Goal: Task Accomplishment & Management: Manage account settings

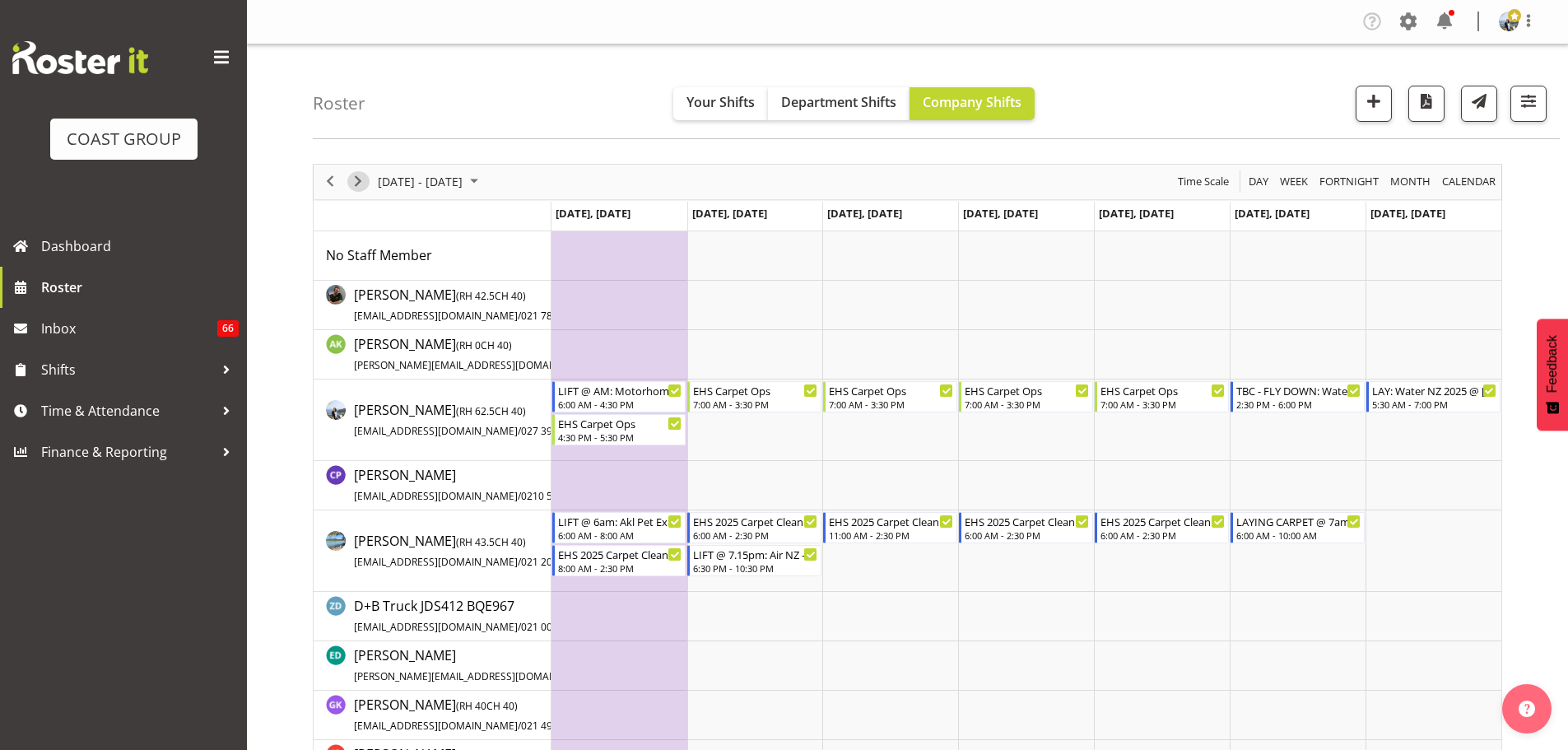
click at [352, 182] on span "Next" at bounding box center [358, 182] width 20 height 21
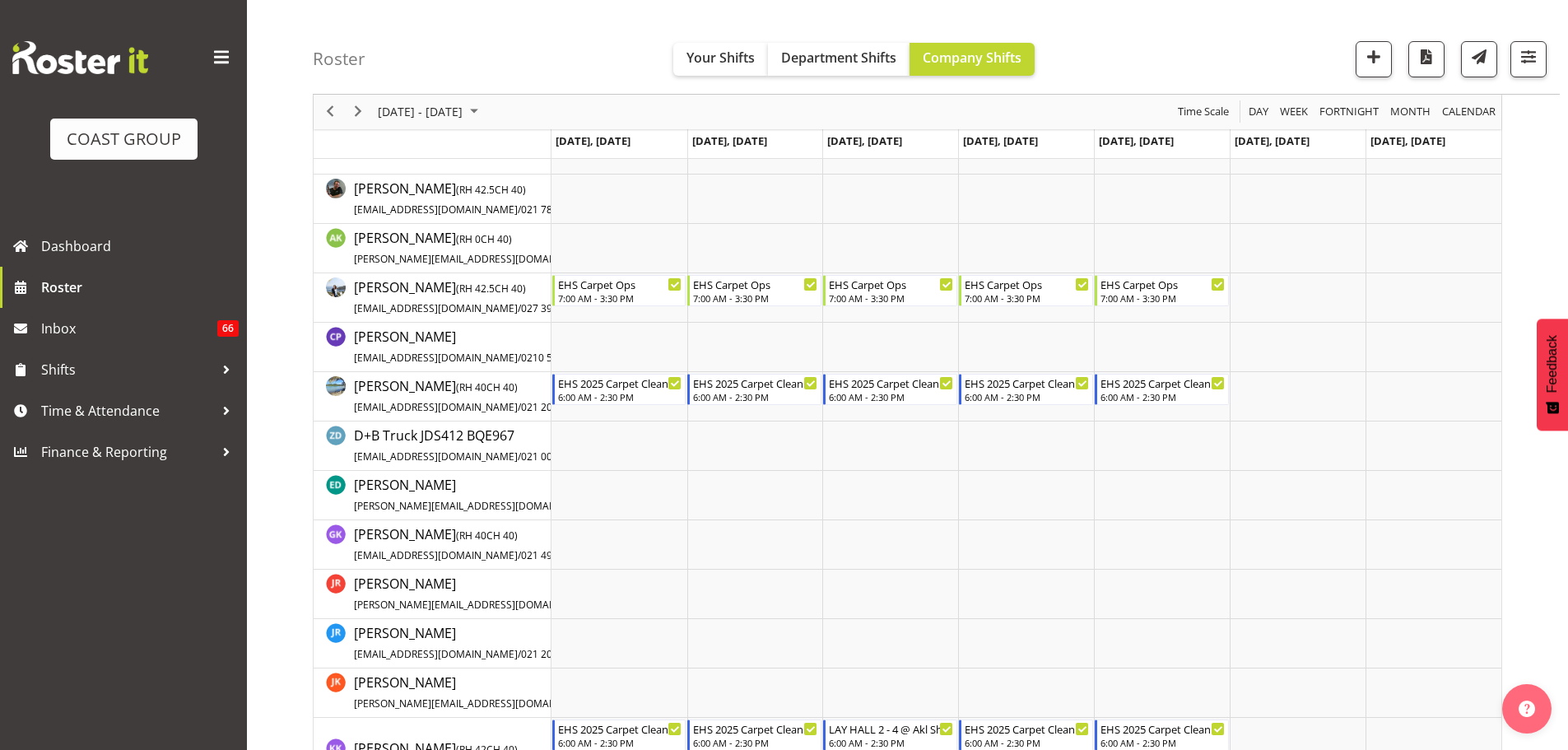
scroll to position [411, 0]
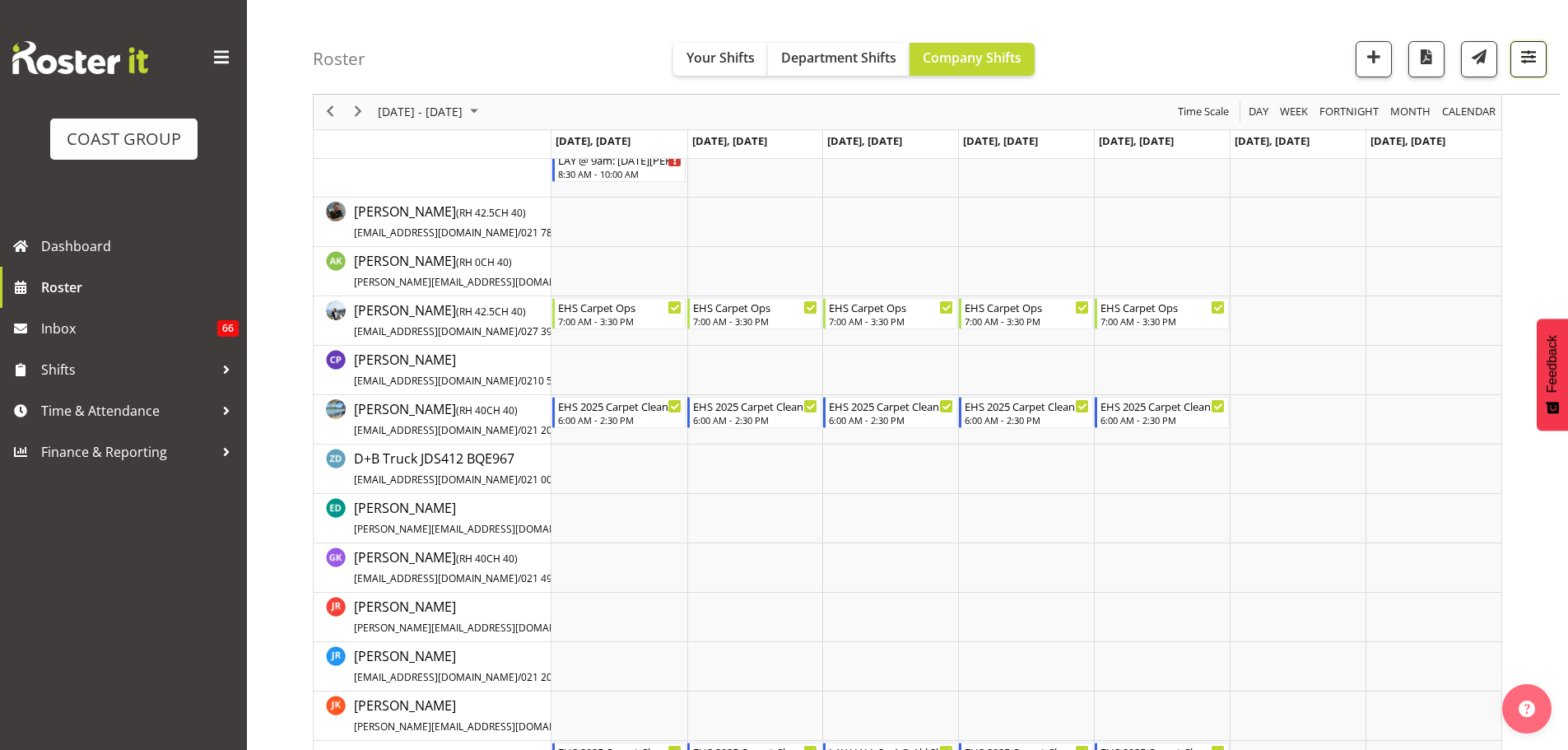
click at [1526, 63] on span "button" at bounding box center [1528, 56] width 22 height 22
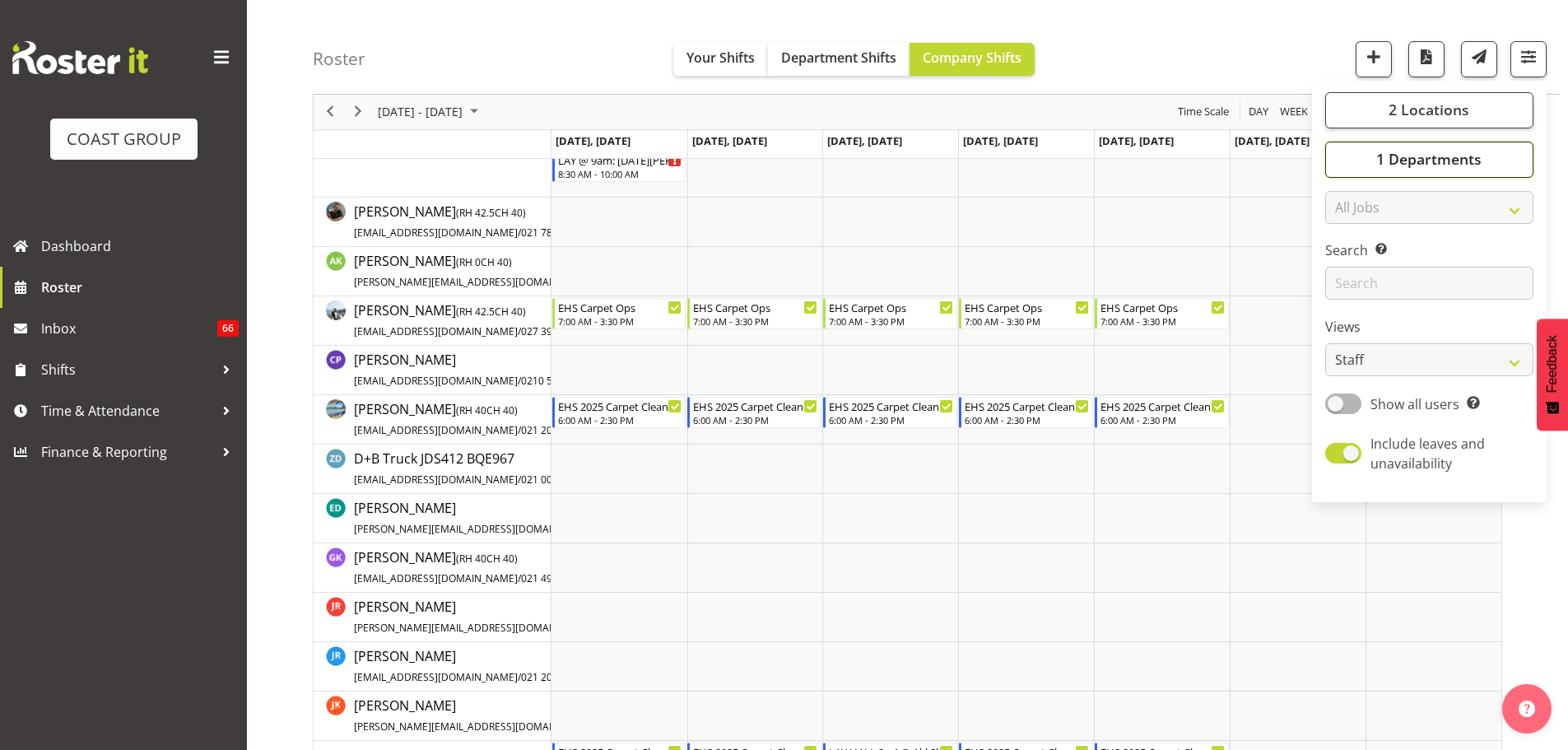
click at [1440, 152] on span "1 Departments" at bounding box center [1429, 159] width 106 height 20
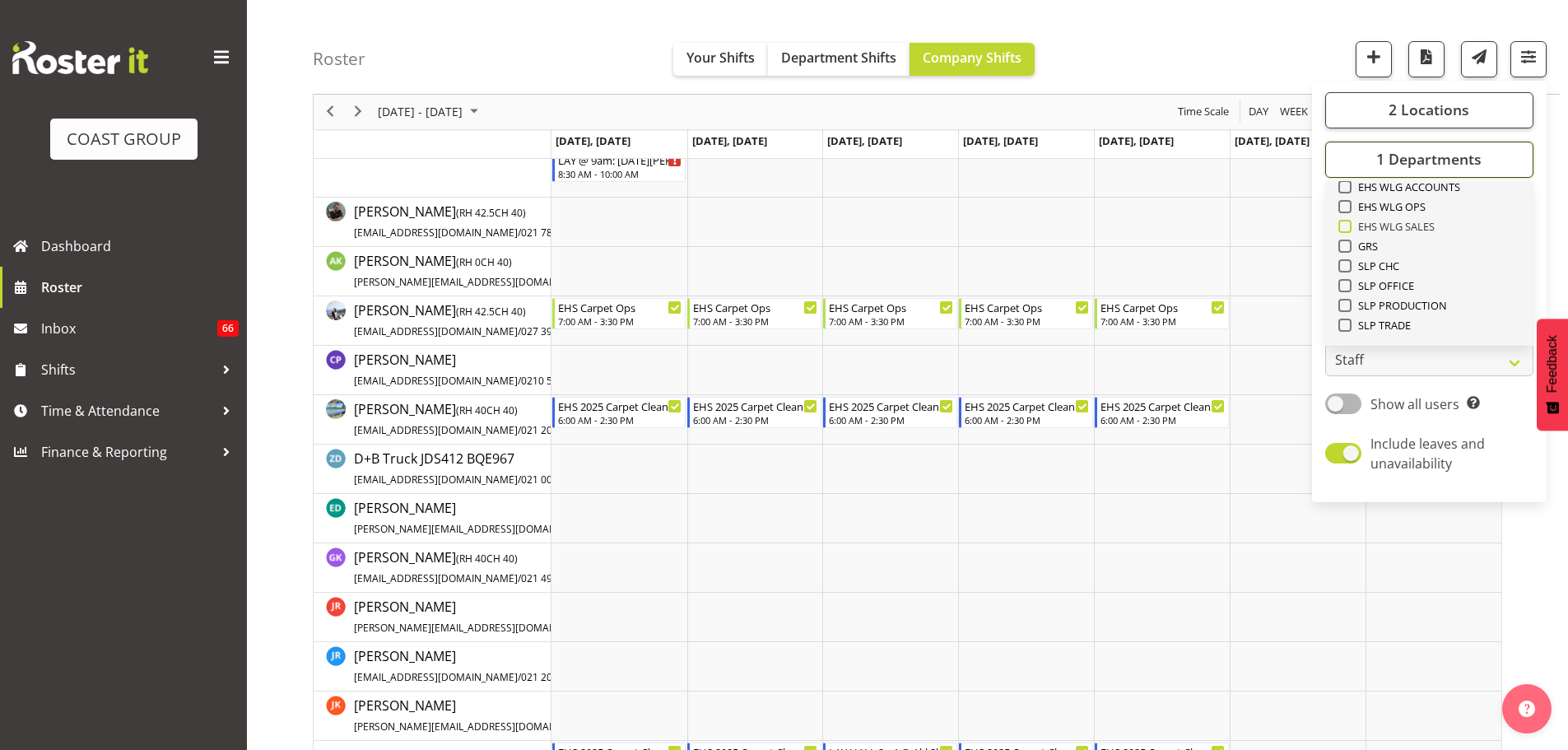
scroll to position [632, 0]
click at [1442, 313] on span "Deselect All" at bounding box center [1453, 319] width 67 height 16
checkbox input "false"
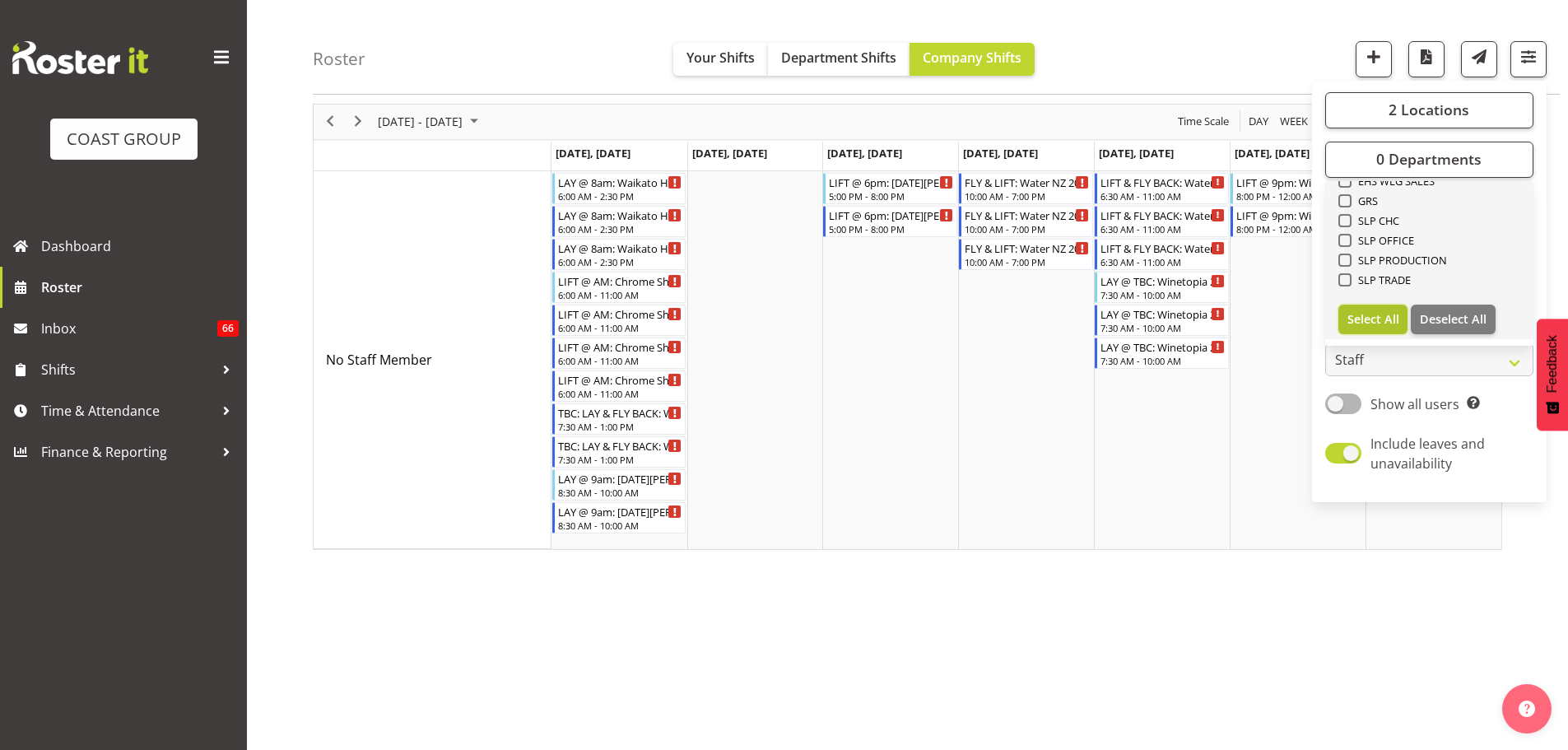
click at [1391, 321] on span "Select All" at bounding box center [1374, 319] width 52 height 16
checkbox input "true"
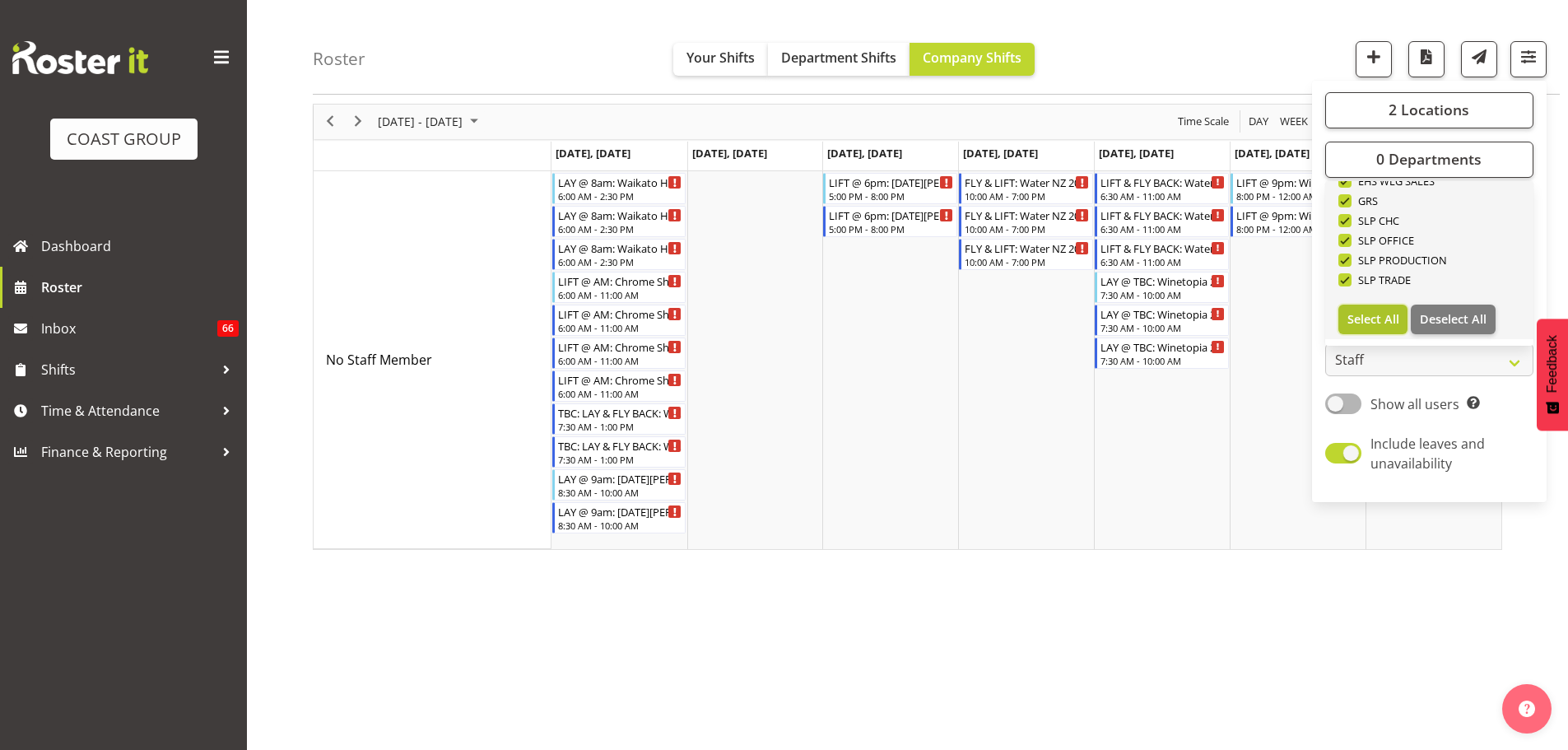
checkbox input "true"
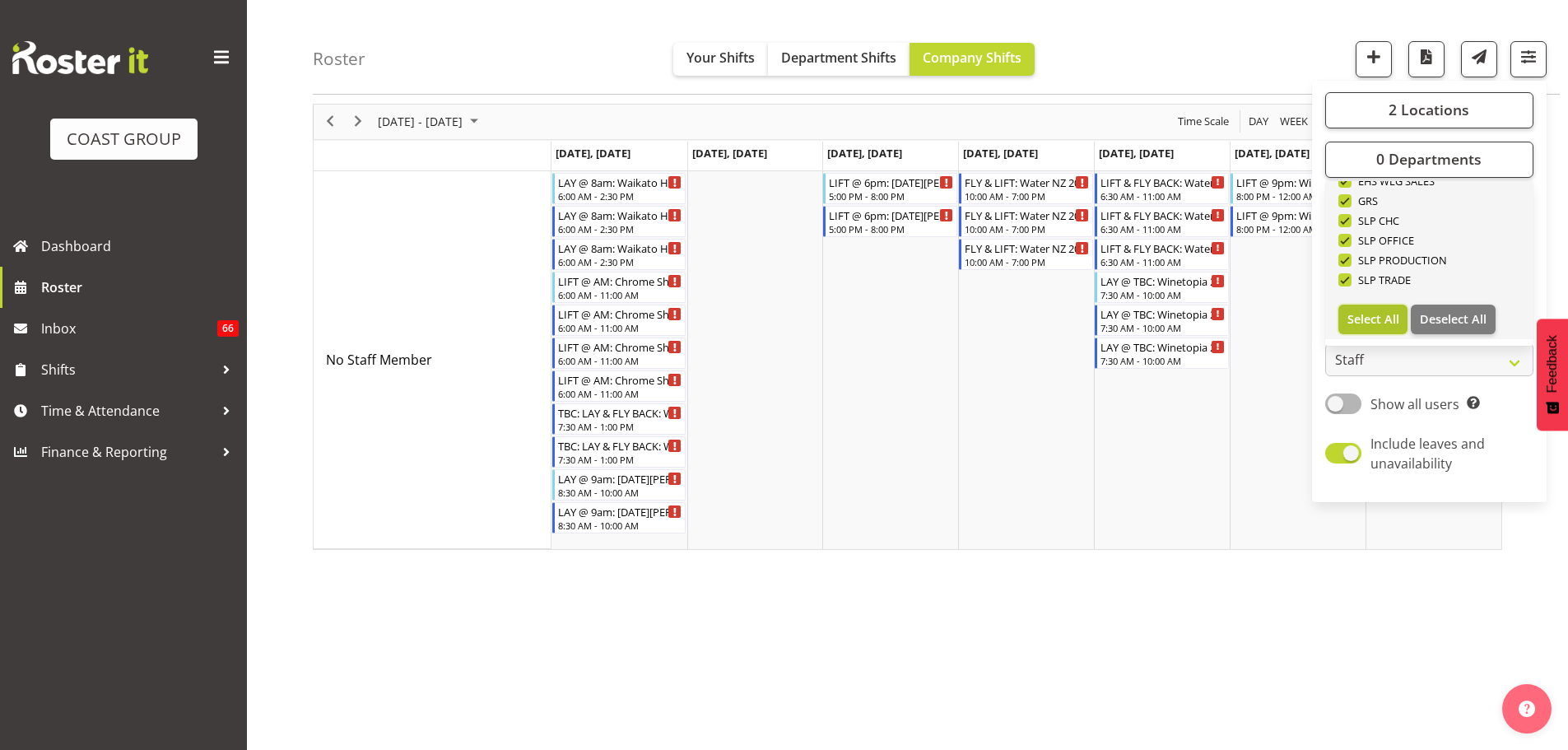
checkbox input "true"
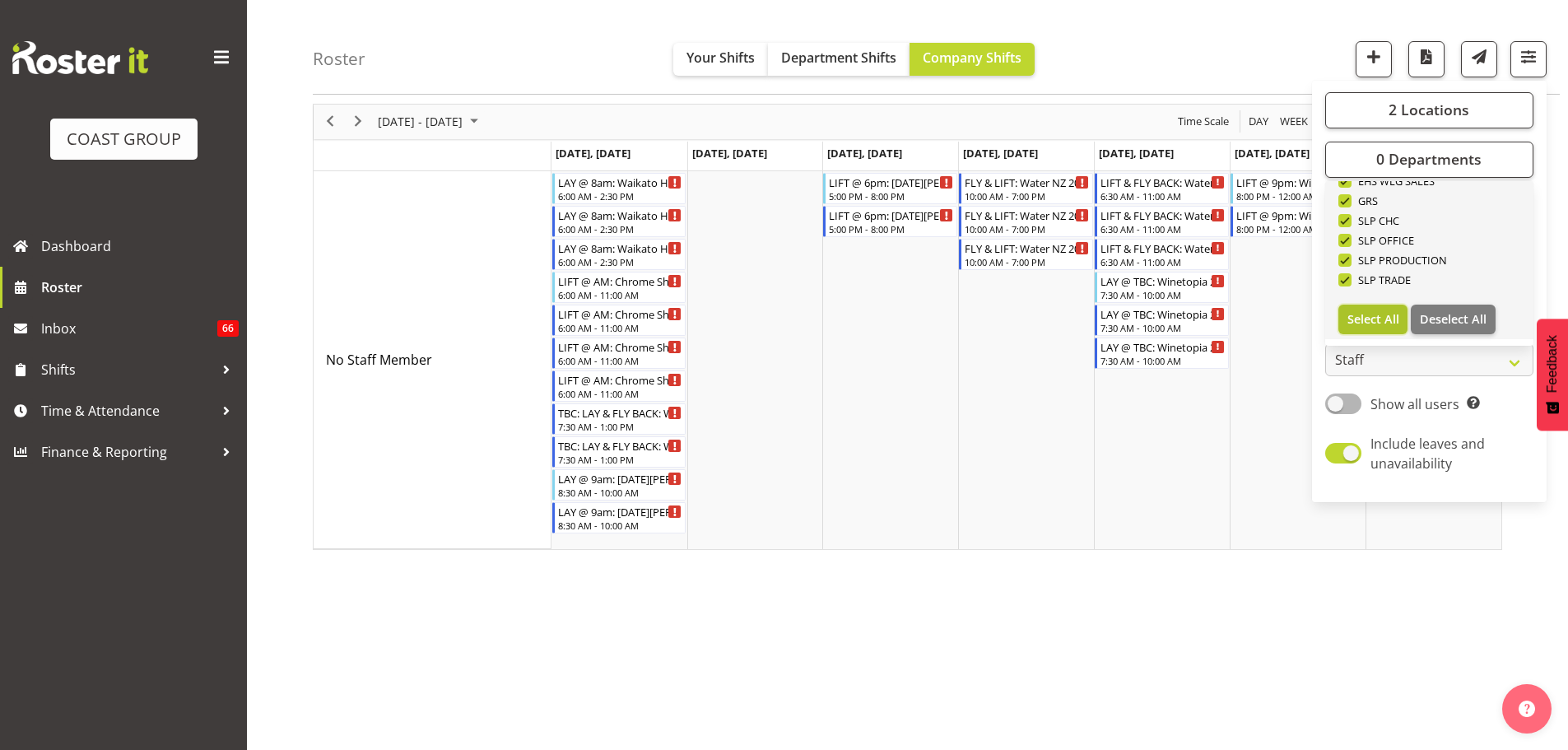
checkbox input "true"
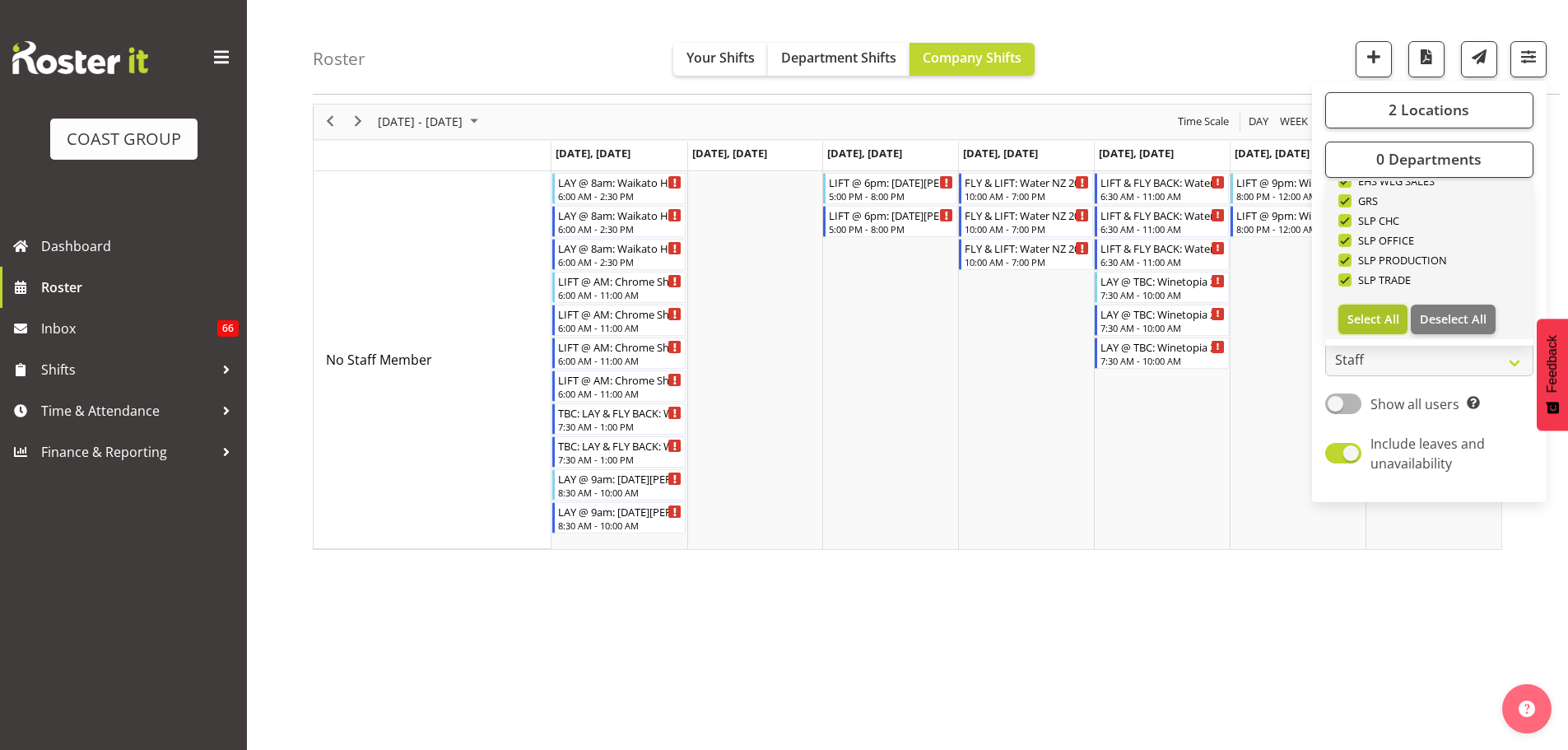
checkbox input "true"
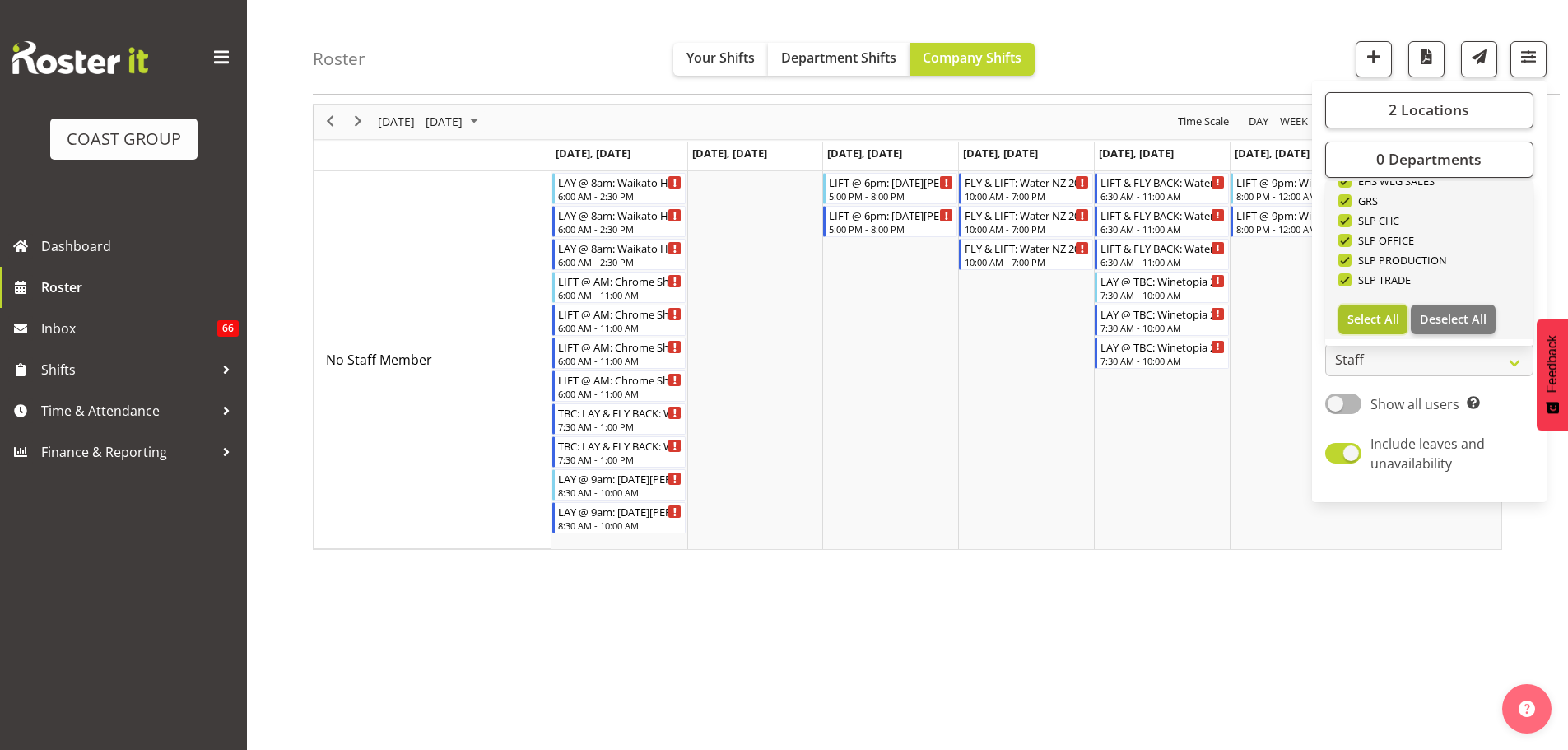
checkbox input "true"
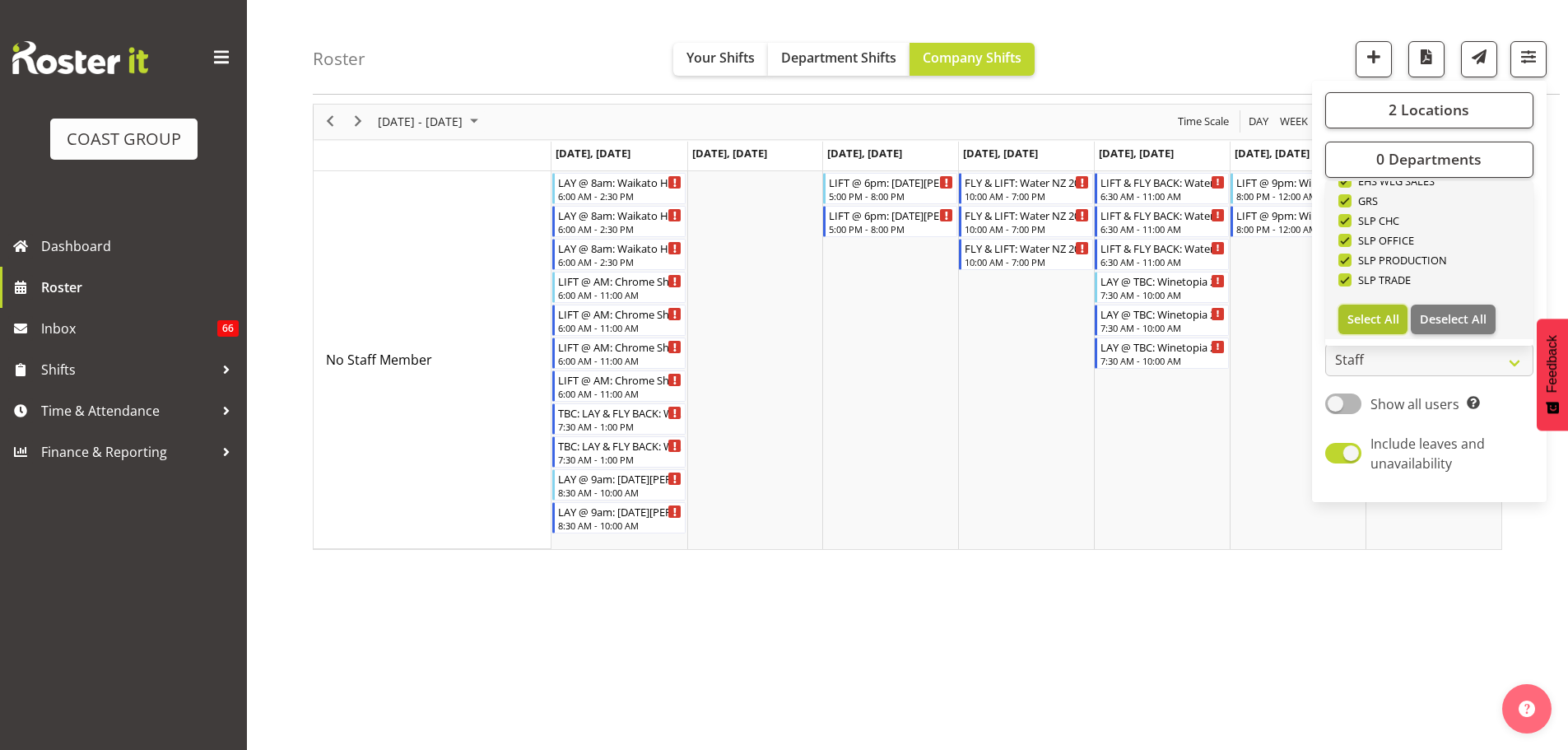
checkbox input "true"
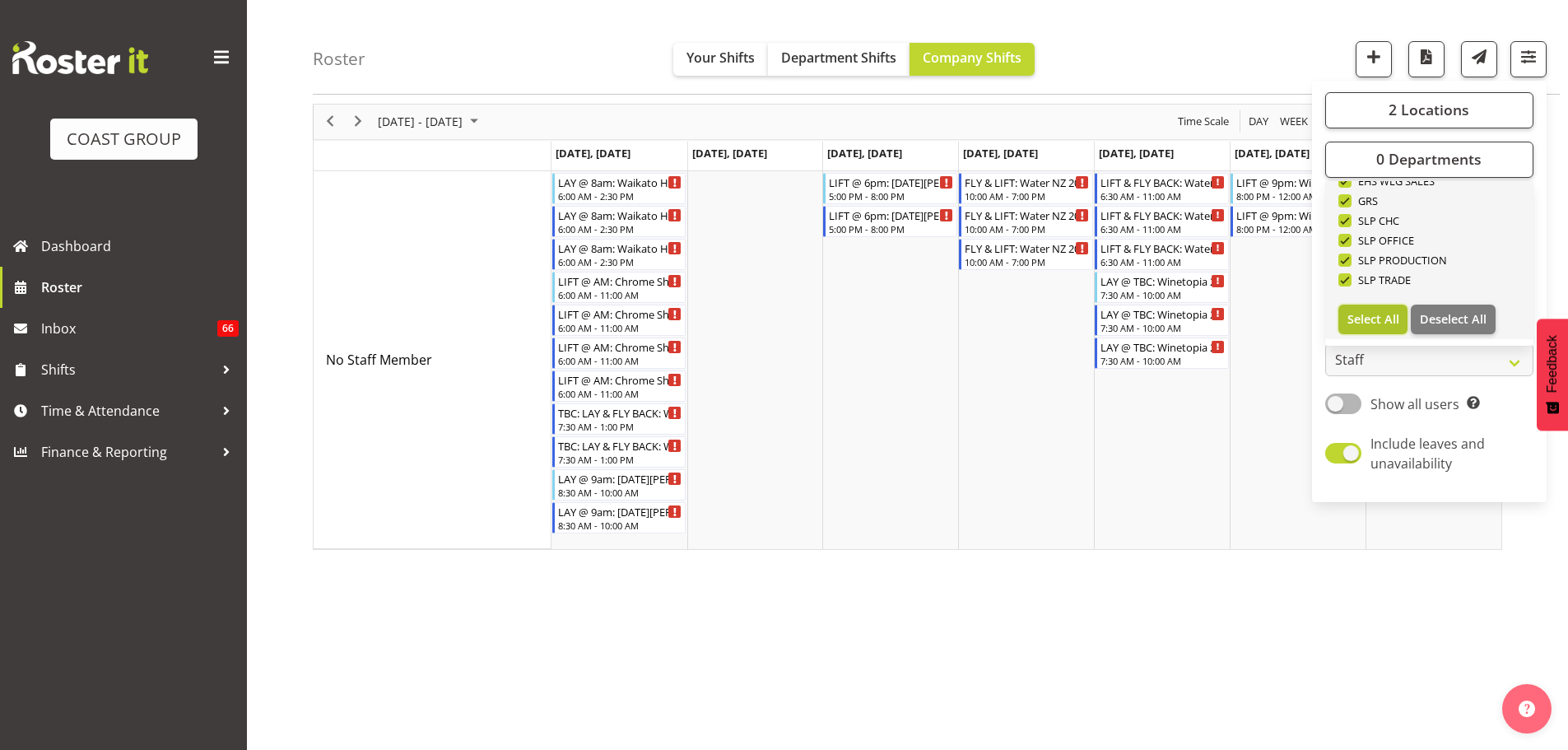
checkbox input "true"
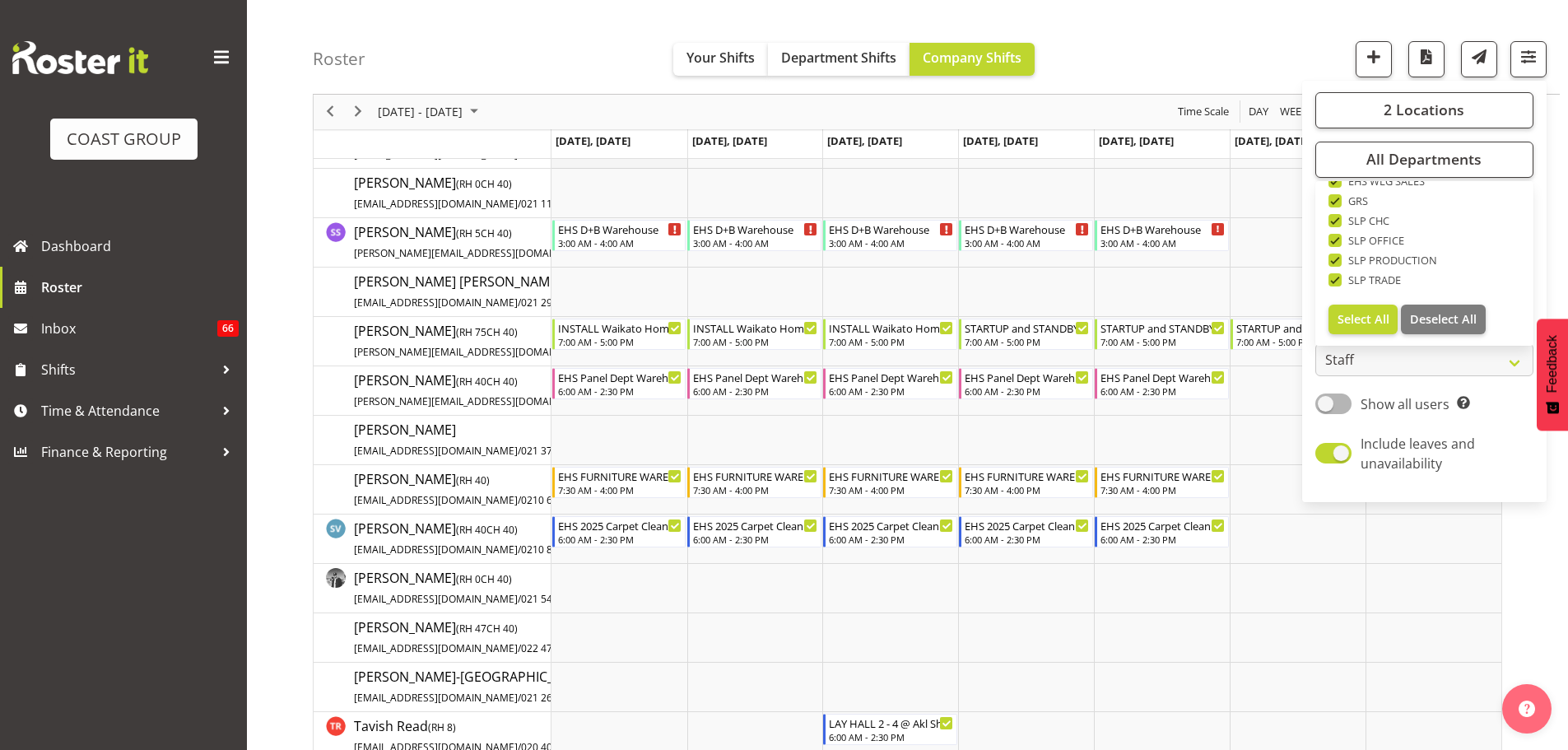
scroll to position [5857, 0]
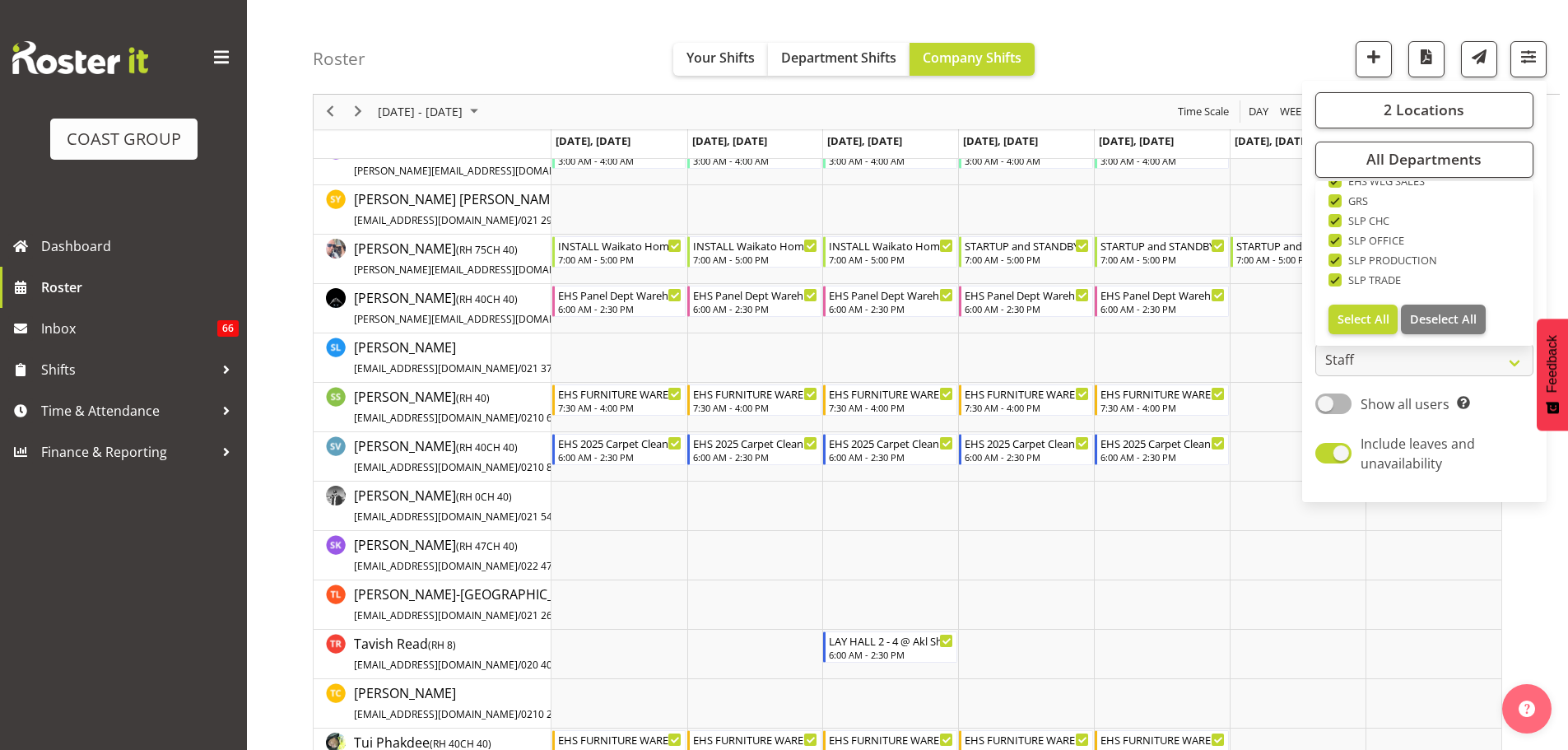
click at [1165, 55] on div "Roster Your Shifts Department Shifts Company Shifts 2 Locations Clear CARLTON E…" at bounding box center [936, 47] width 1248 height 94
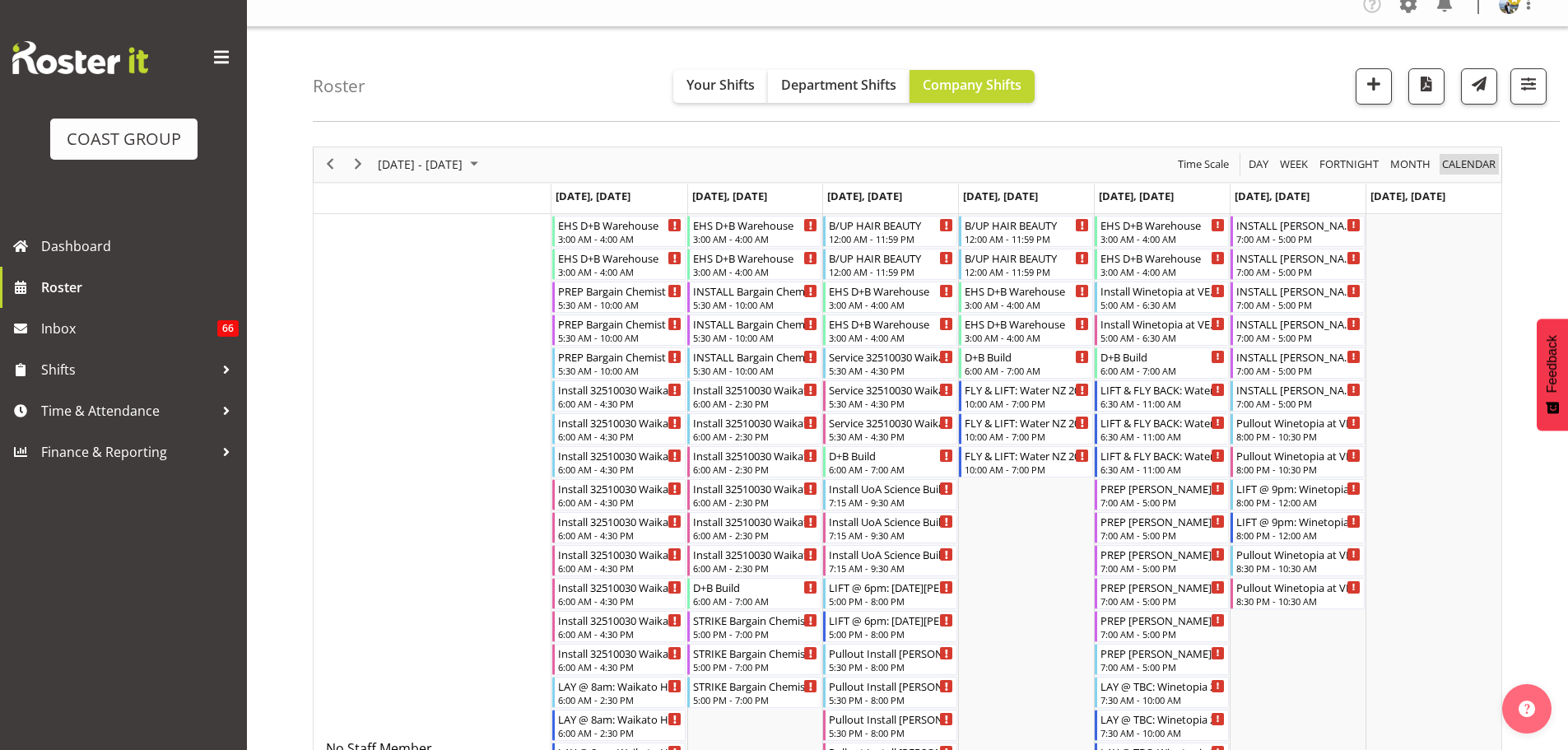
scroll to position [10, 0]
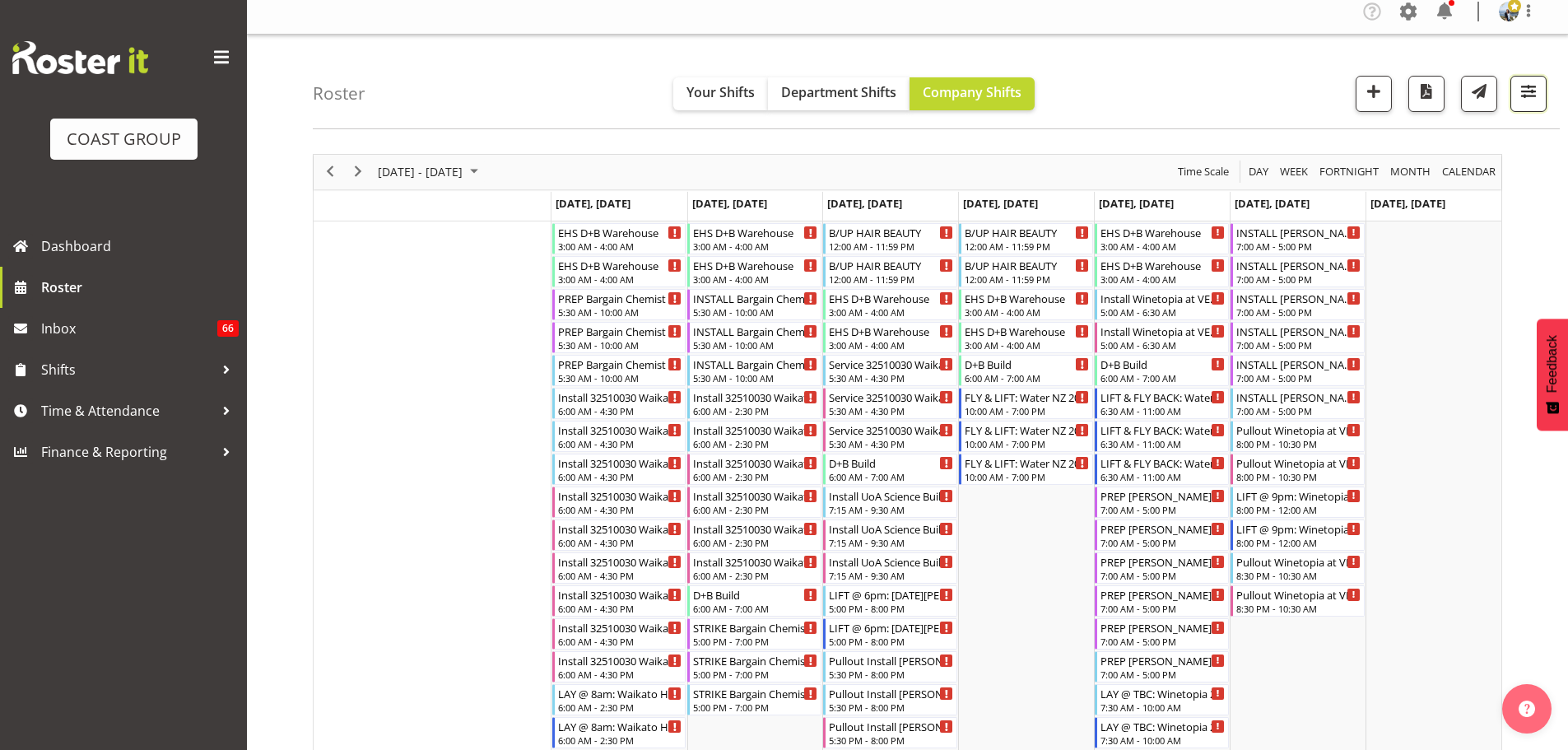
click at [1535, 100] on span "button" at bounding box center [1528, 91] width 22 height 22
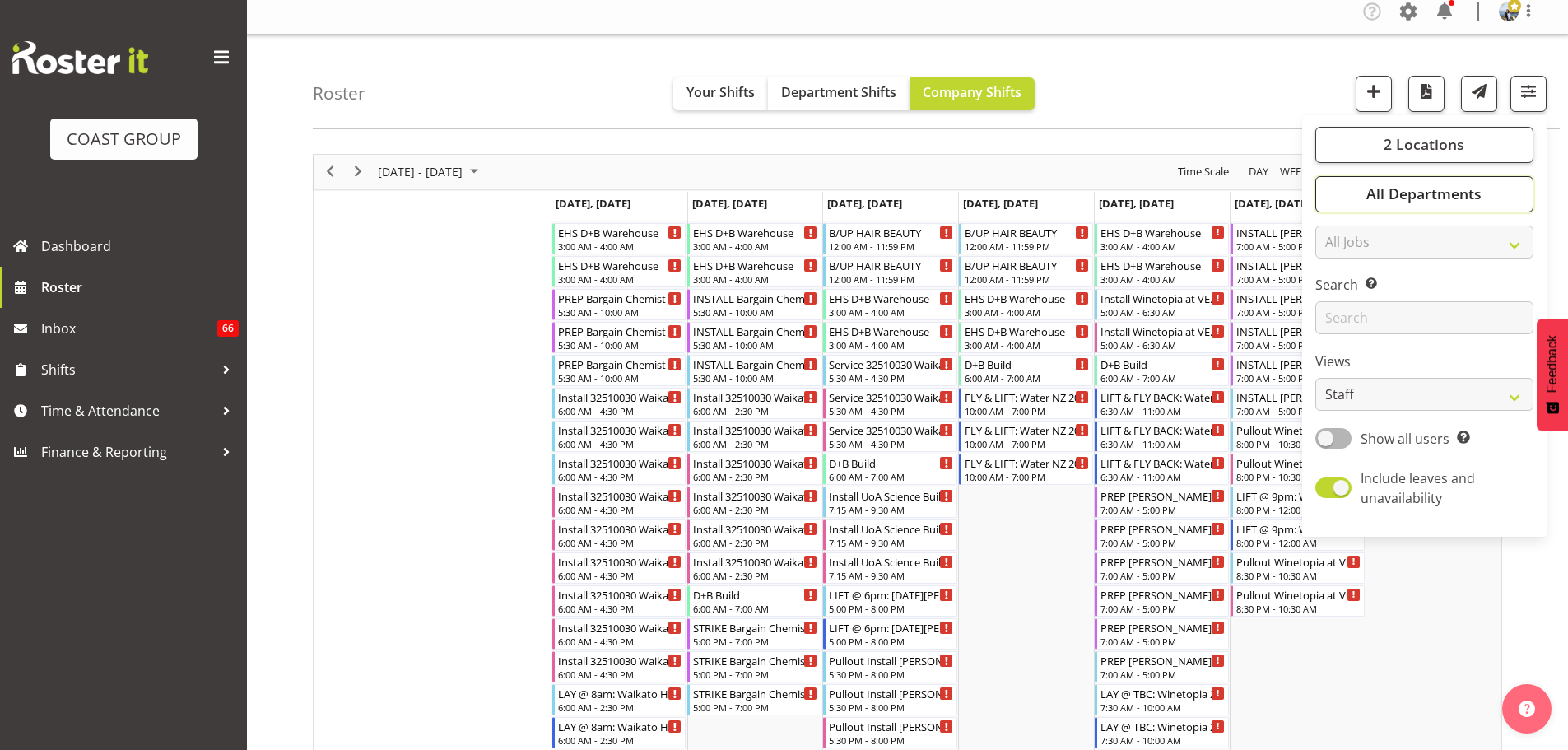
click at [1487, 187] on button "All Departments" at bounding box center [1425, 194] width 218 height 36
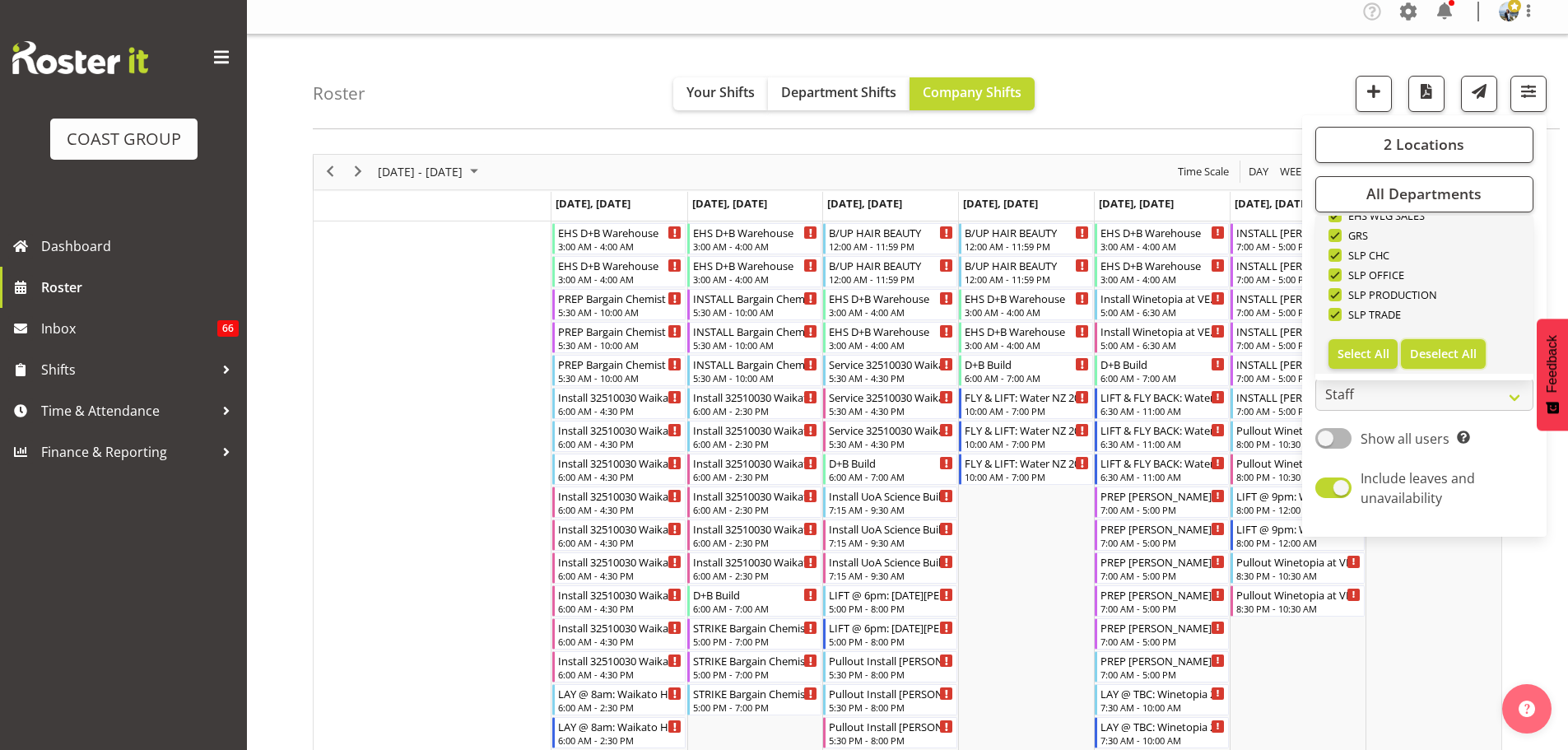
click at [1475, 347] on span "Deselect All" at bounding box center [1443, 353] width 67 height 16
checkbox input "false"
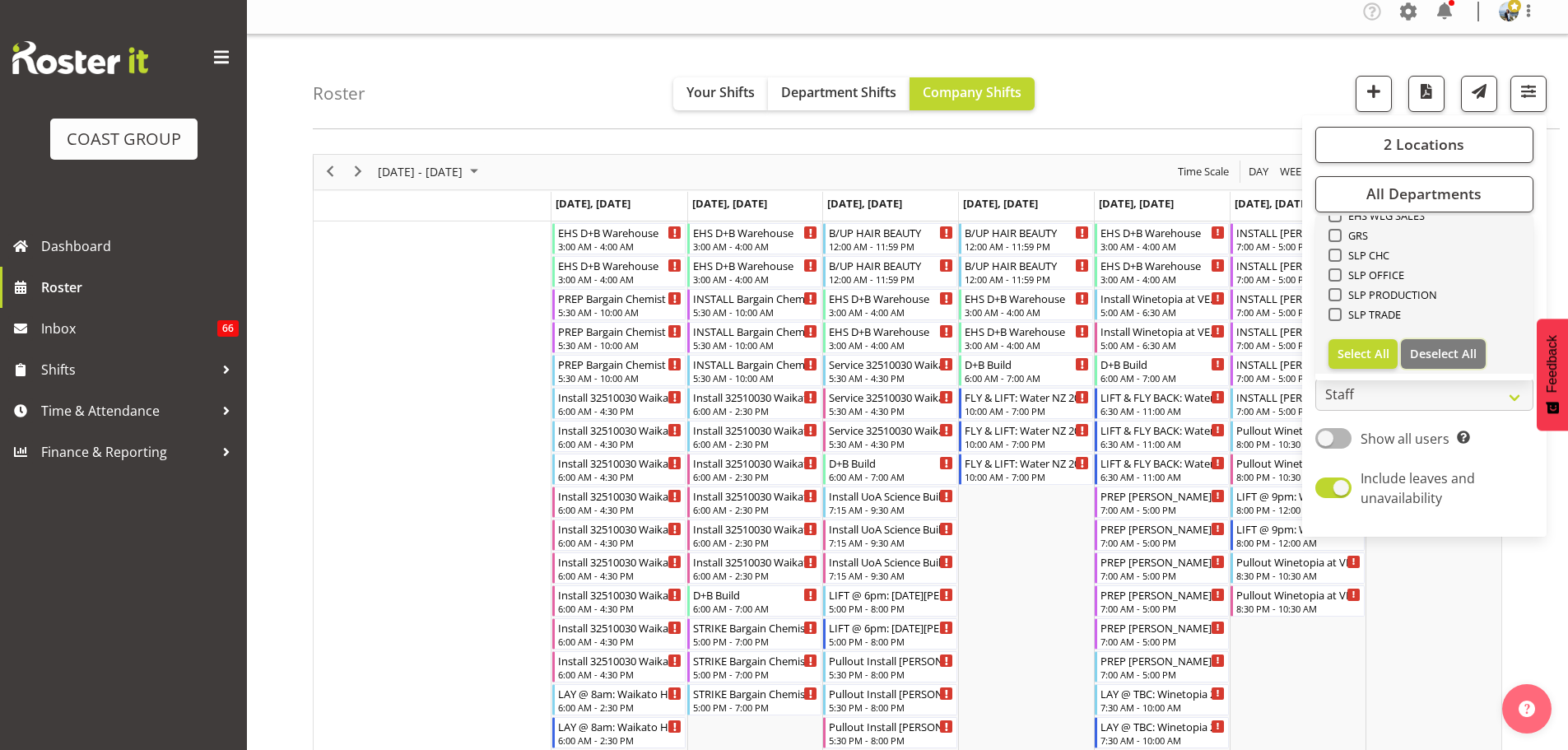
checkbox input "false"
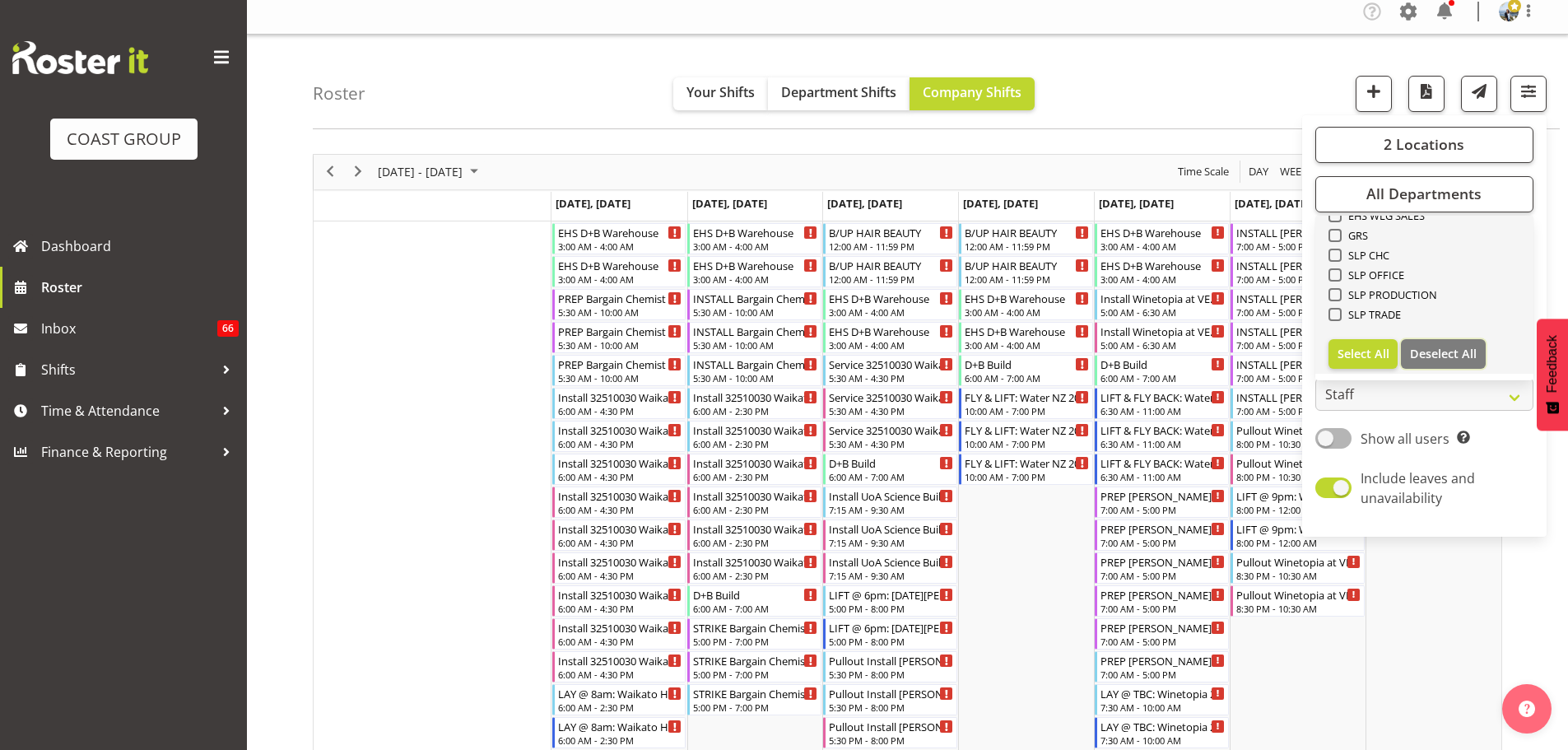
checkbox input "false"
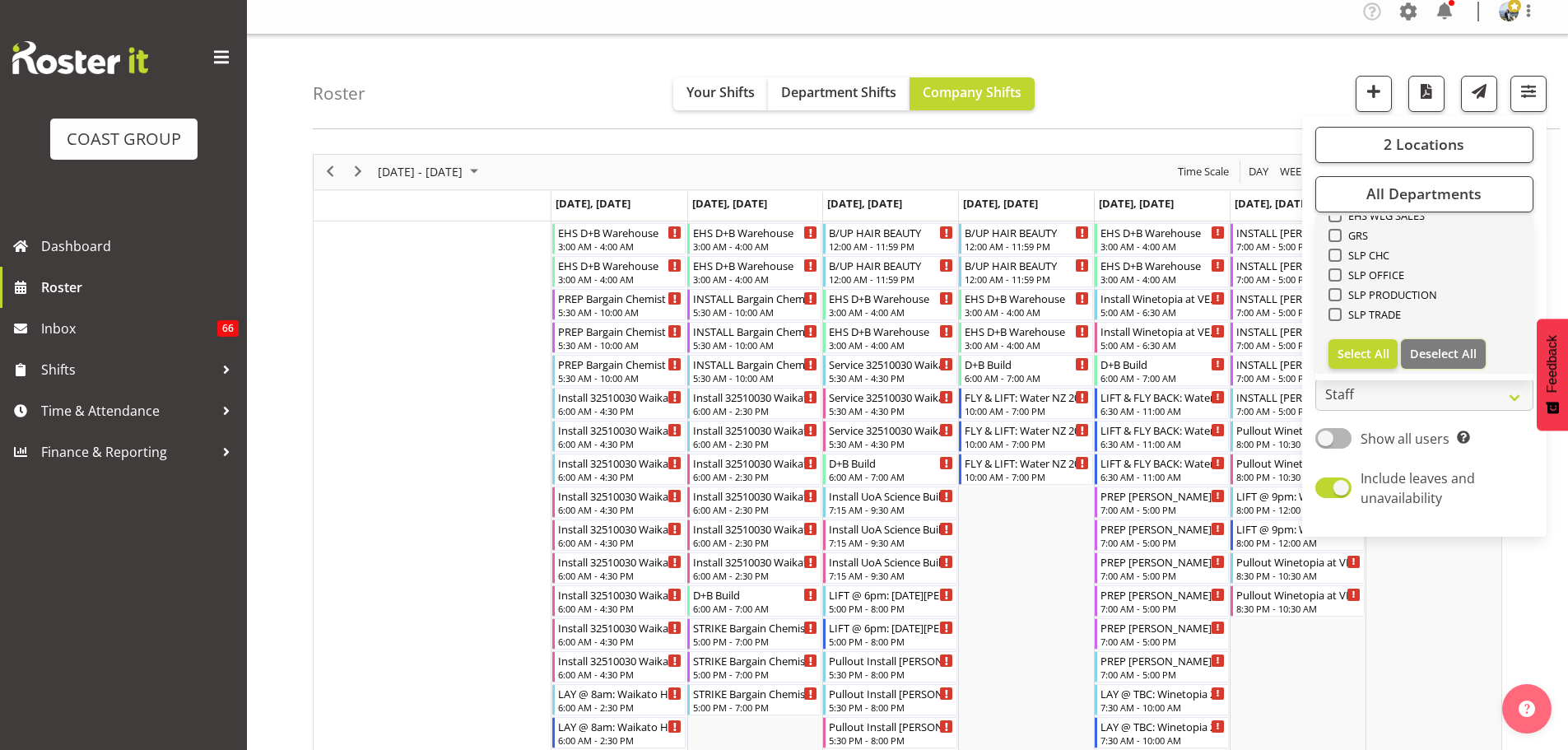
checkbox input "false"
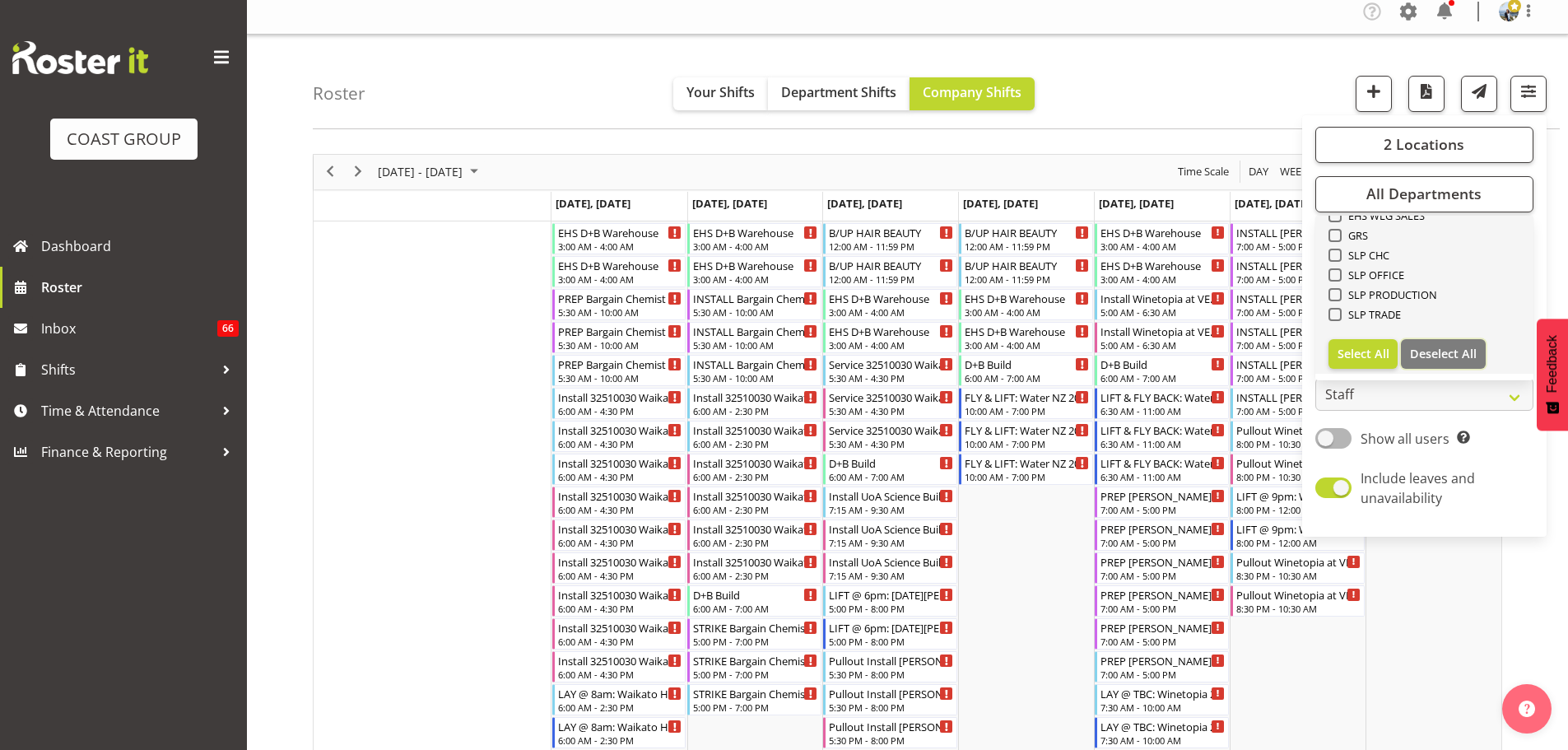
checkbox input "false"
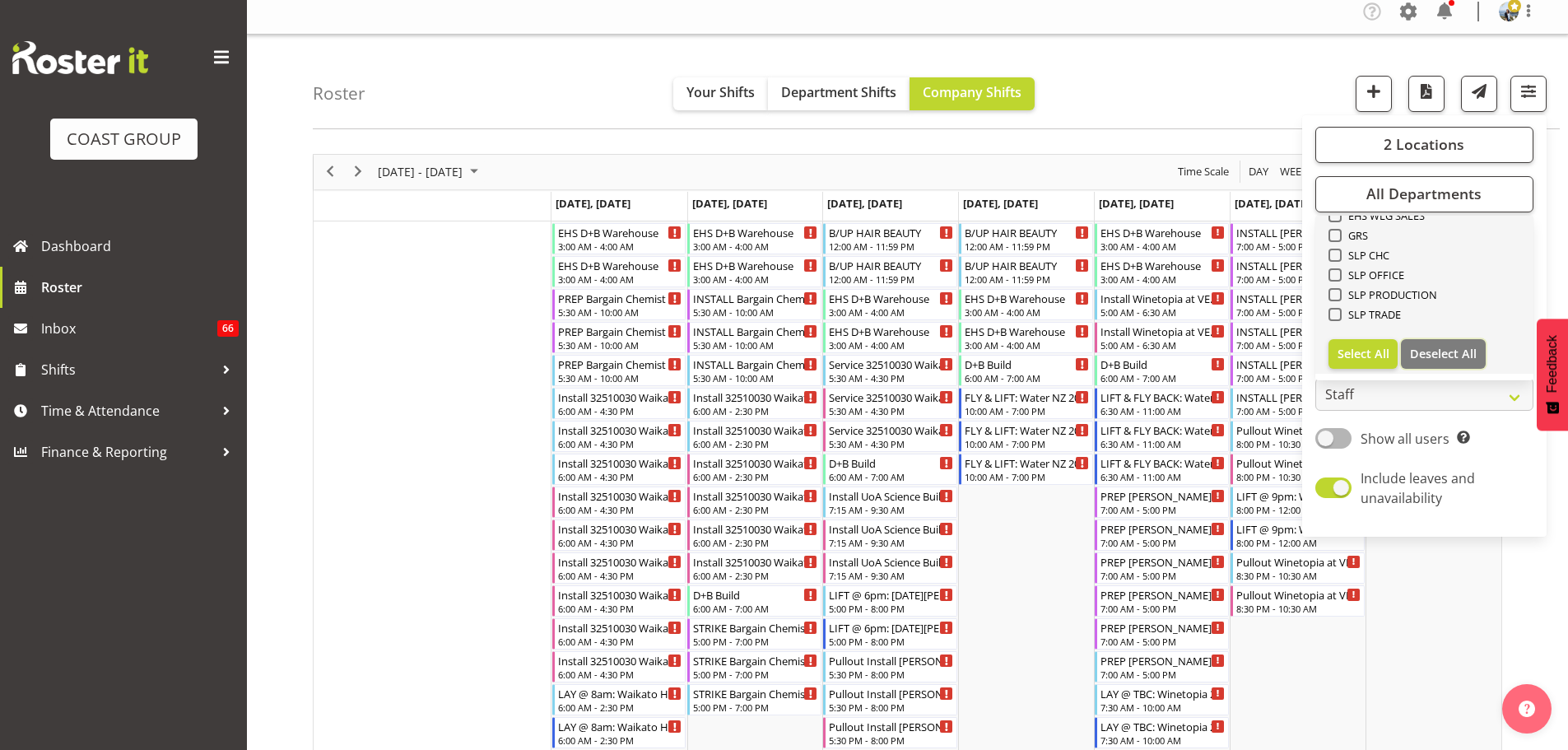
checkbox input "false"
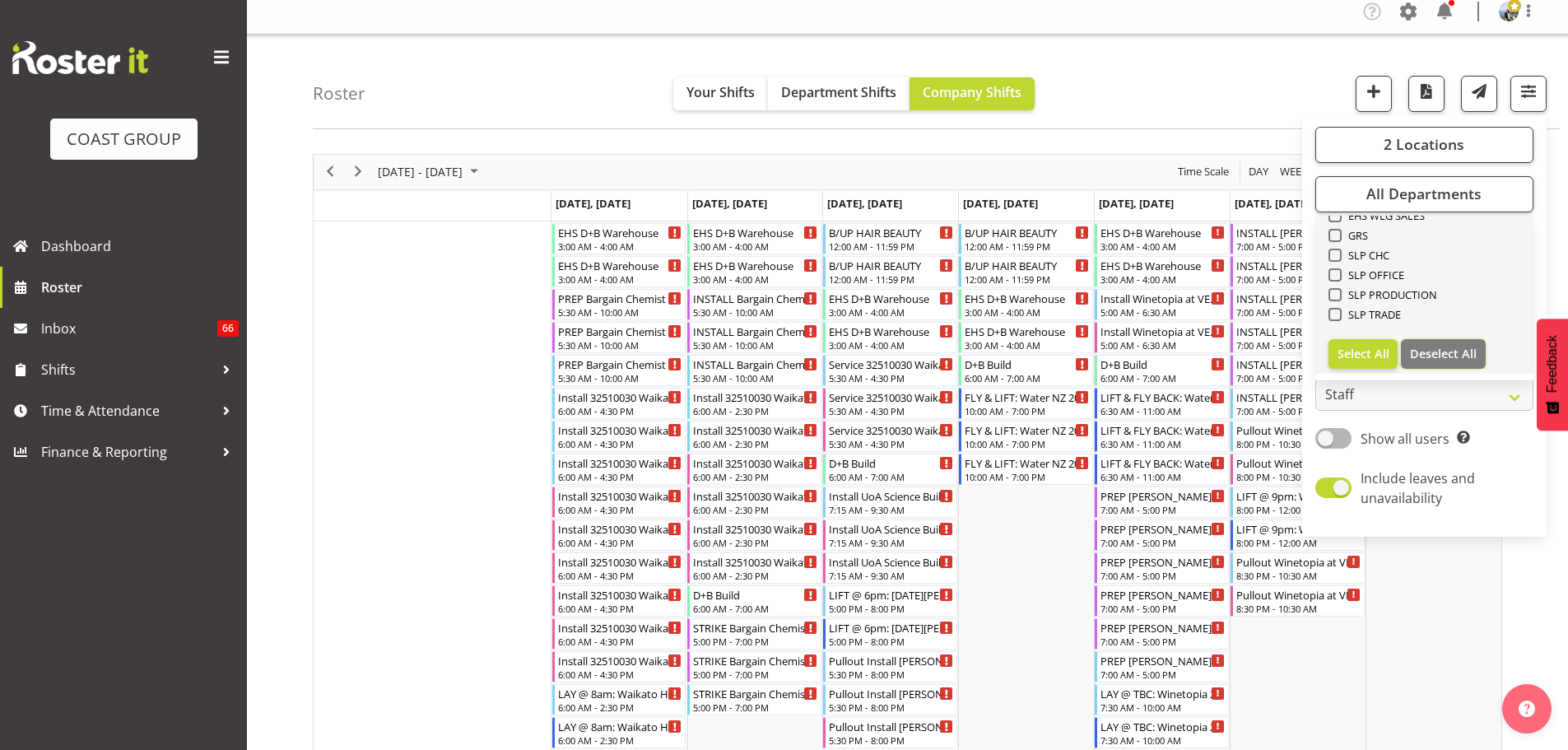
checkbox input "false"
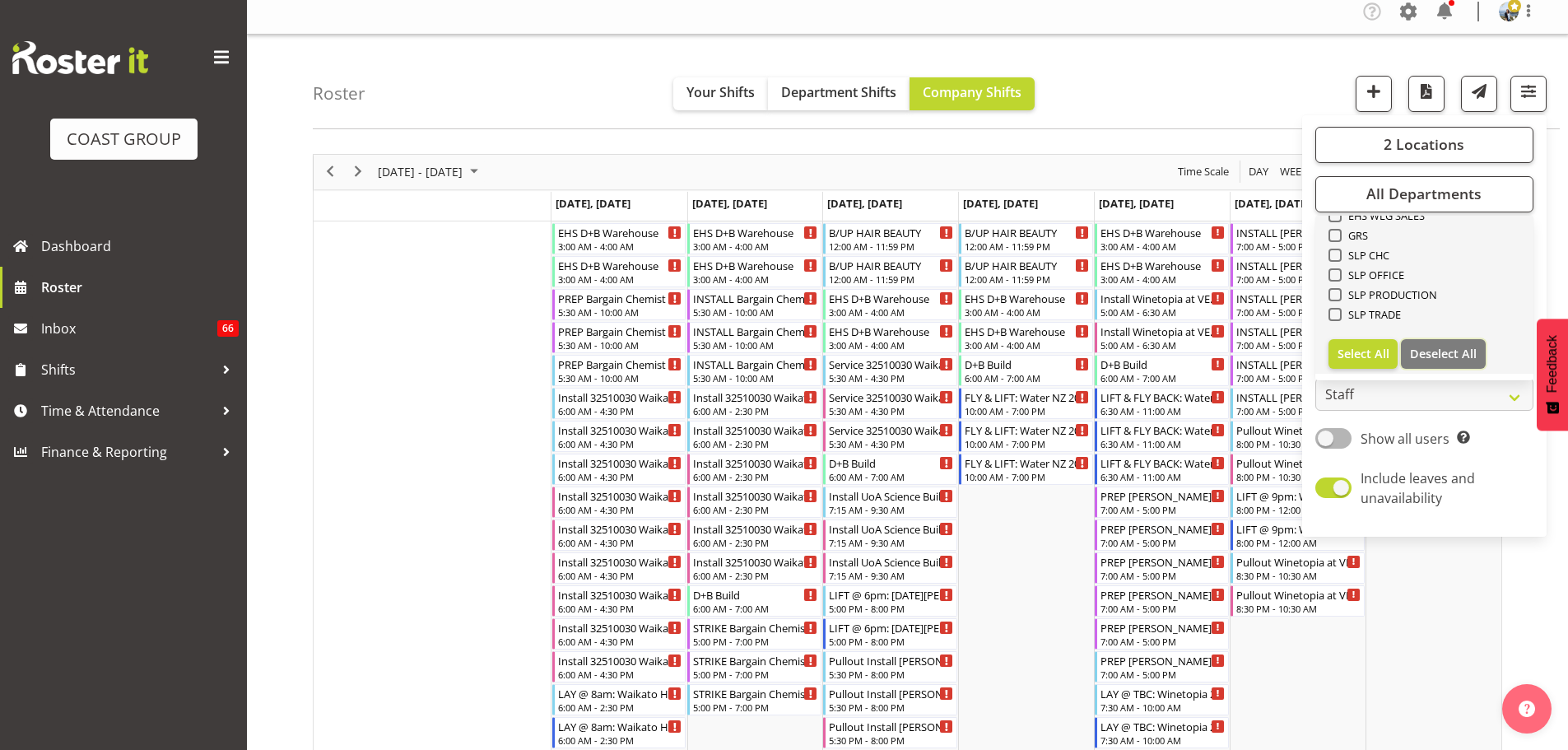
checkbox input "false"
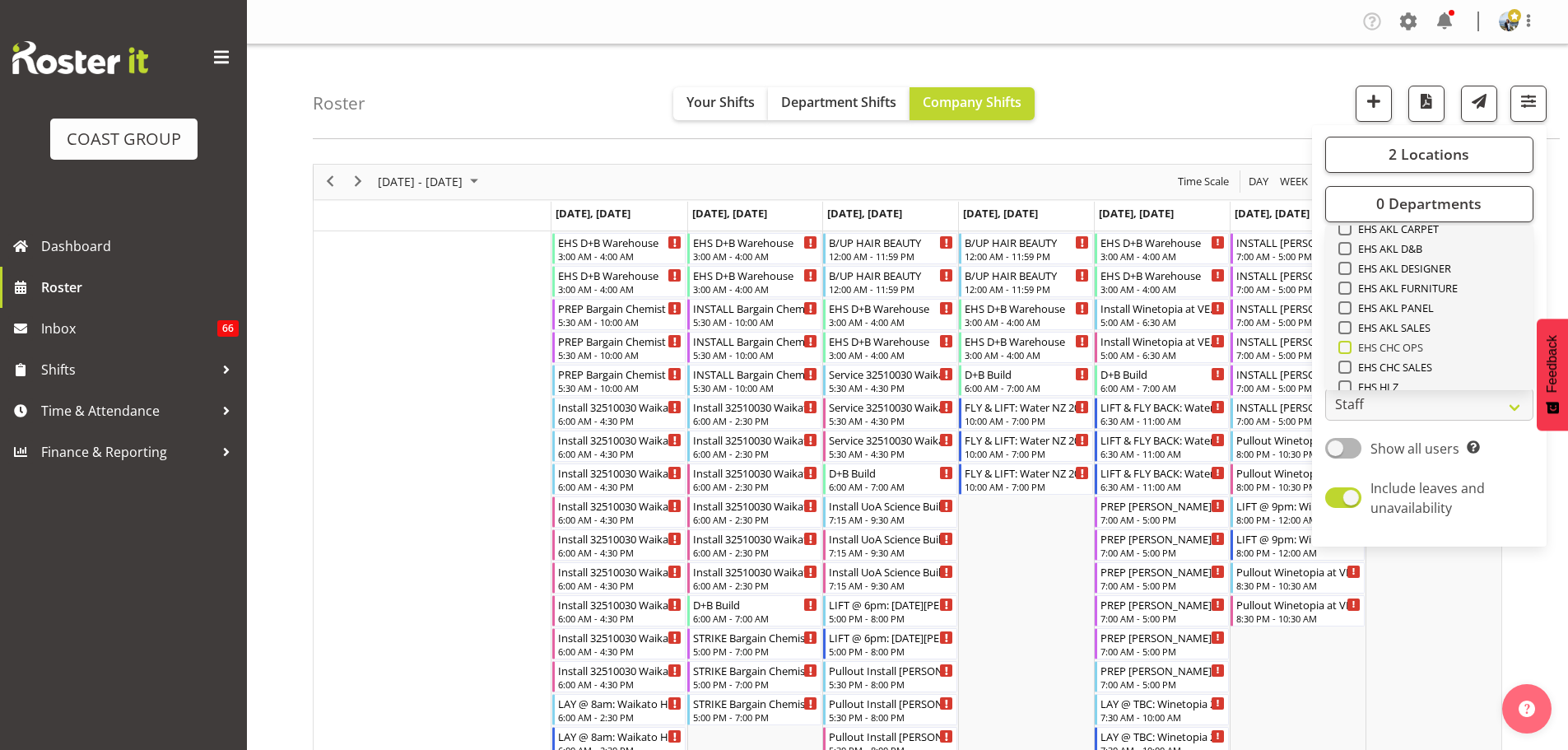
scroll to position [385, 0]
click at [1416, 259] on span "EHS AKL CARPET" at bounding box center [1396, 255] width 88 height 13
click at [1350, 259] on input "EHS AKL CARPET" at bounding box center [1344, 255] width 10 height 10
checkbox input "true"
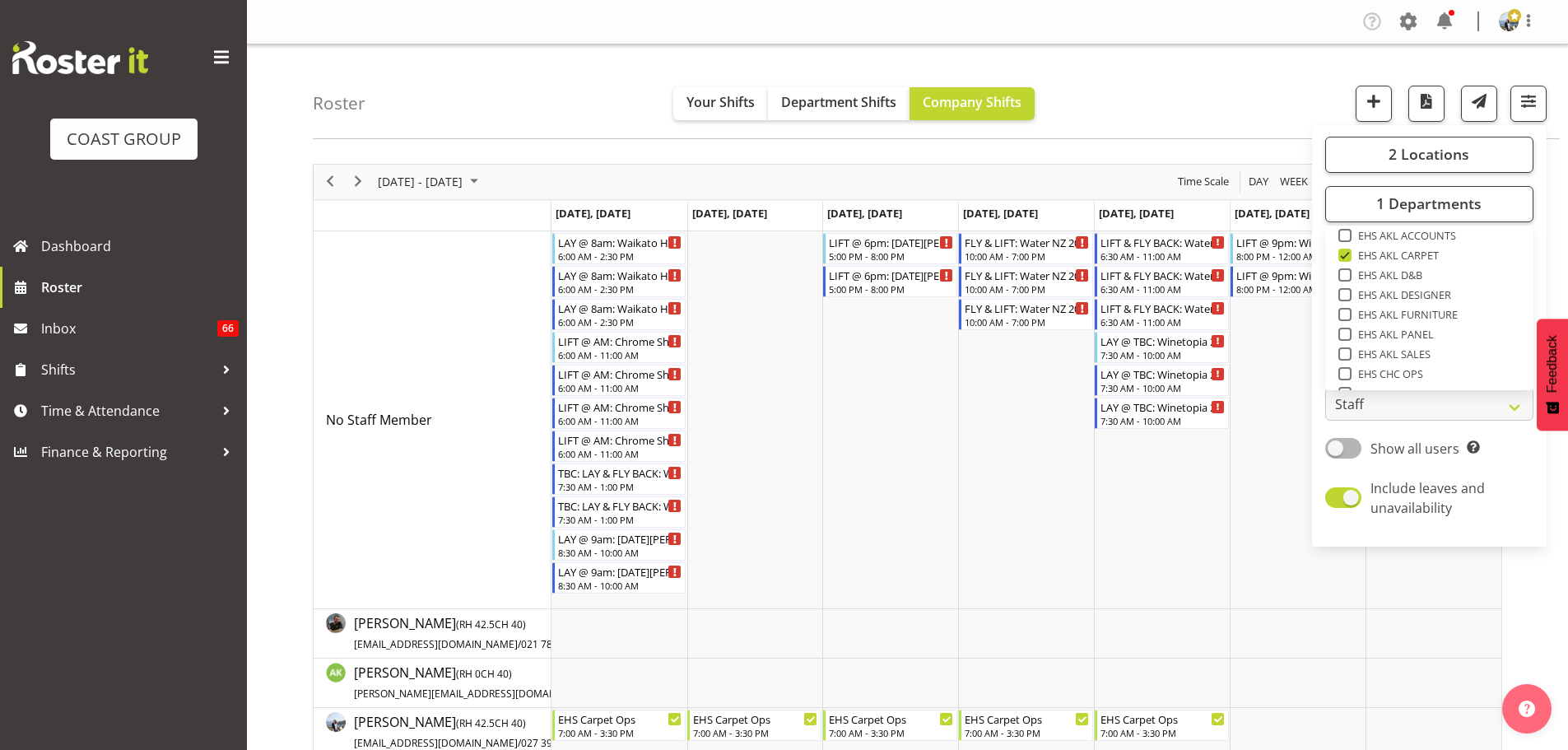
click at [1279, 123] on div "Roster Your Shifts Department Shifts Company Shifts 2 Locations Clear CARLTON E…" at bounding box center [936, 91] width 1248 height 94
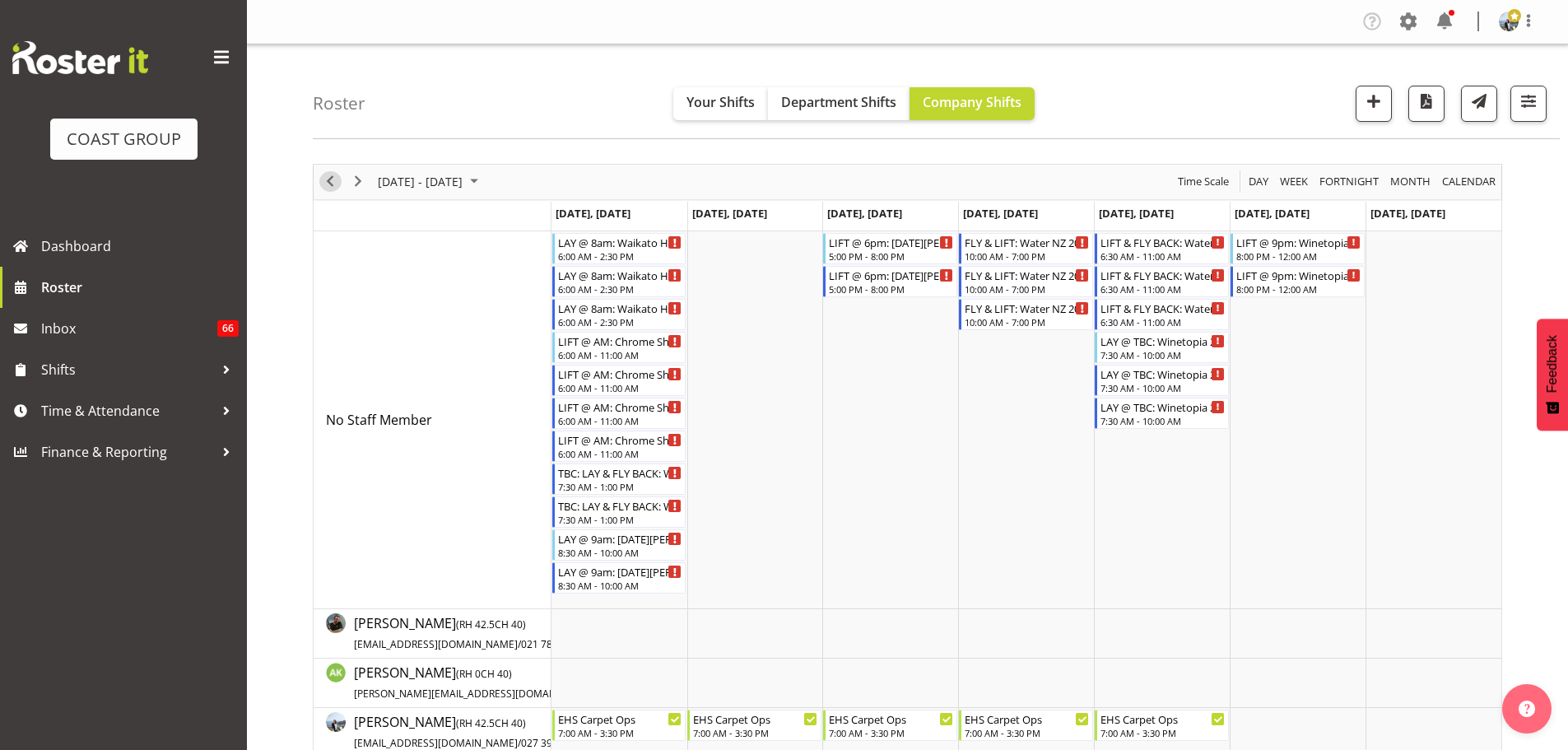
click at [336, 180] on span "Previous" at bounding box center [330, 182] width 20 height 21
